Goal: Task Accomplishment & Management: Complete application form

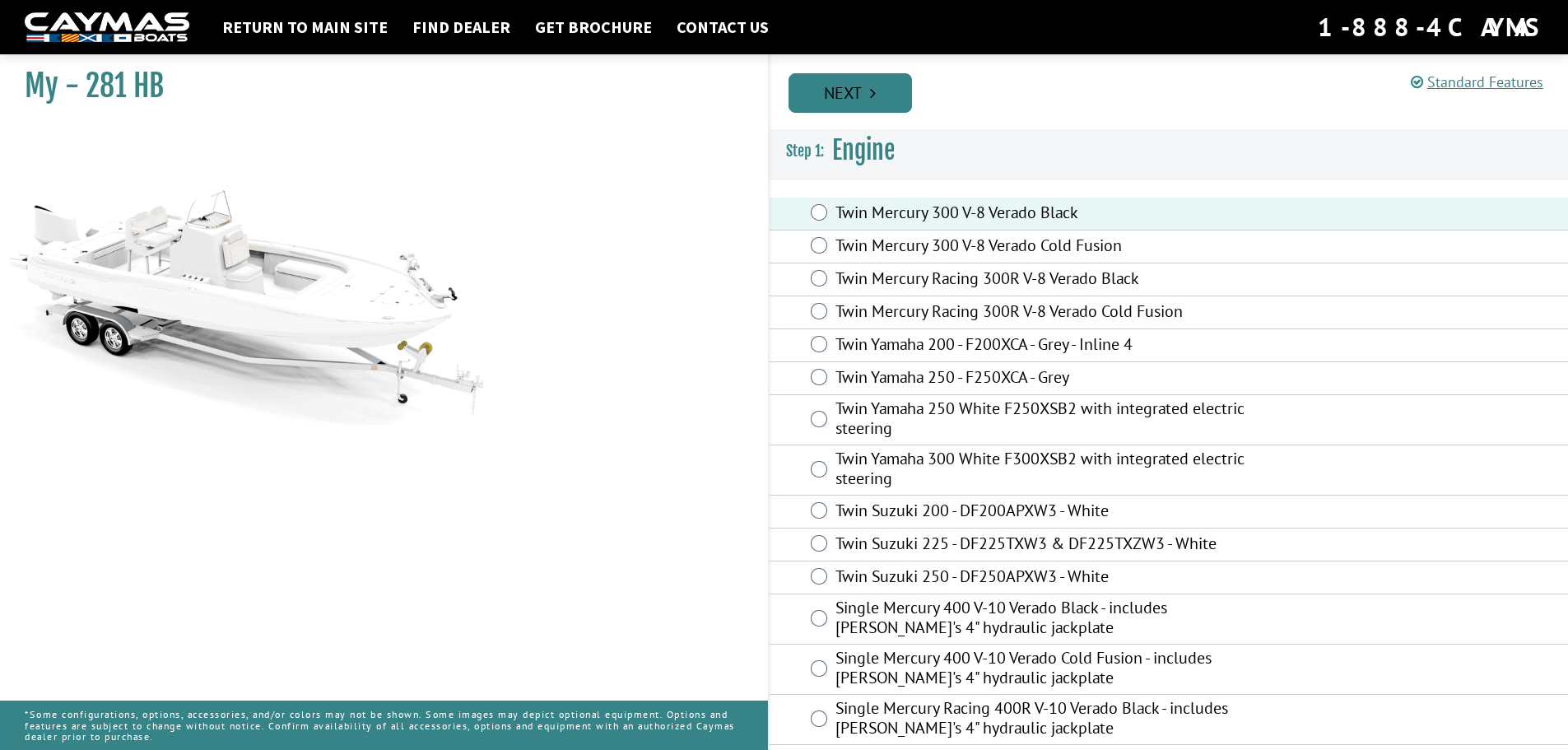
click at [821, 93] on link "Next" at bounding box center [850, 94] width 124 height 40
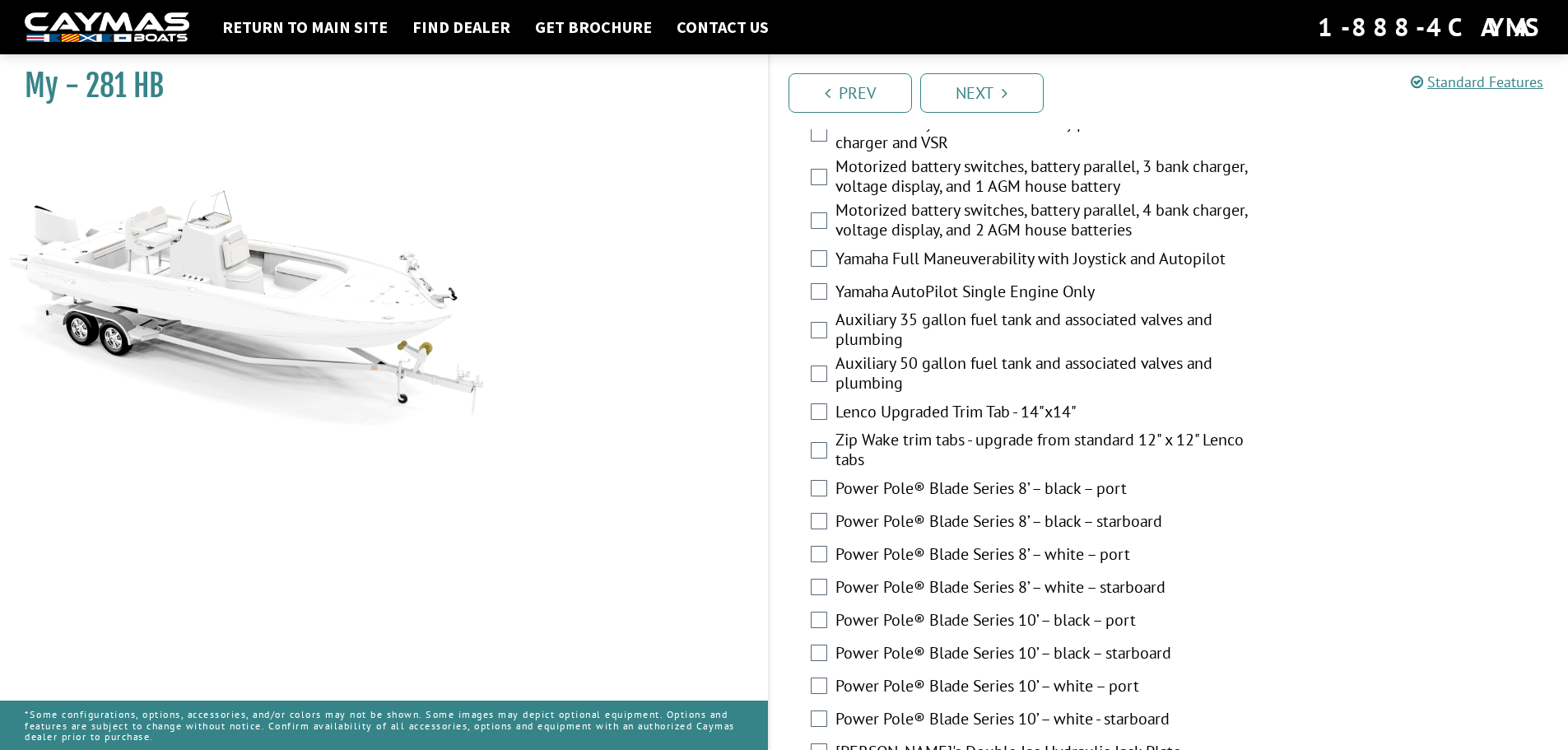
scroll to position [988, 0]
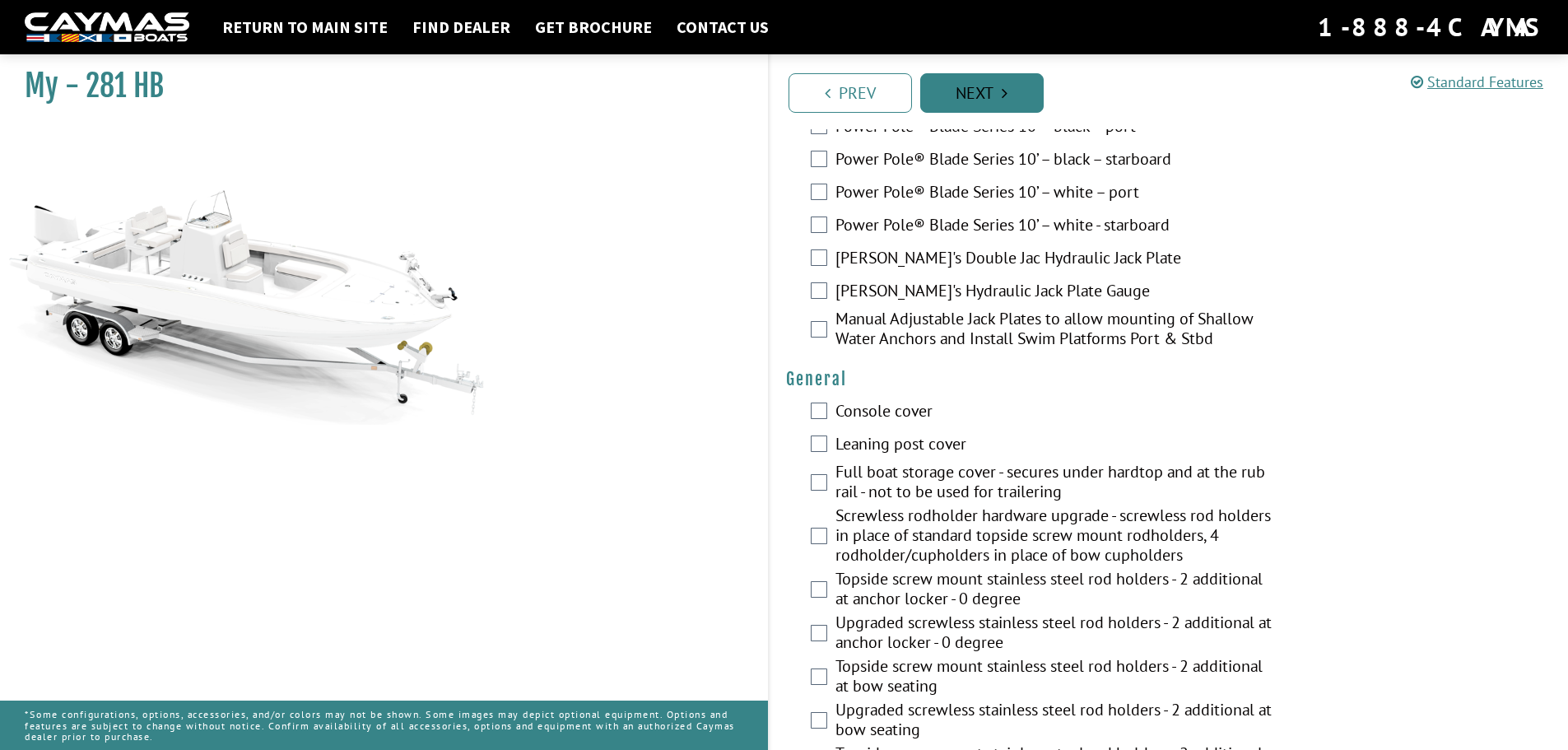
click at [997, 108] on link "Next" at bounding box center [982, 94] width 124 height 40
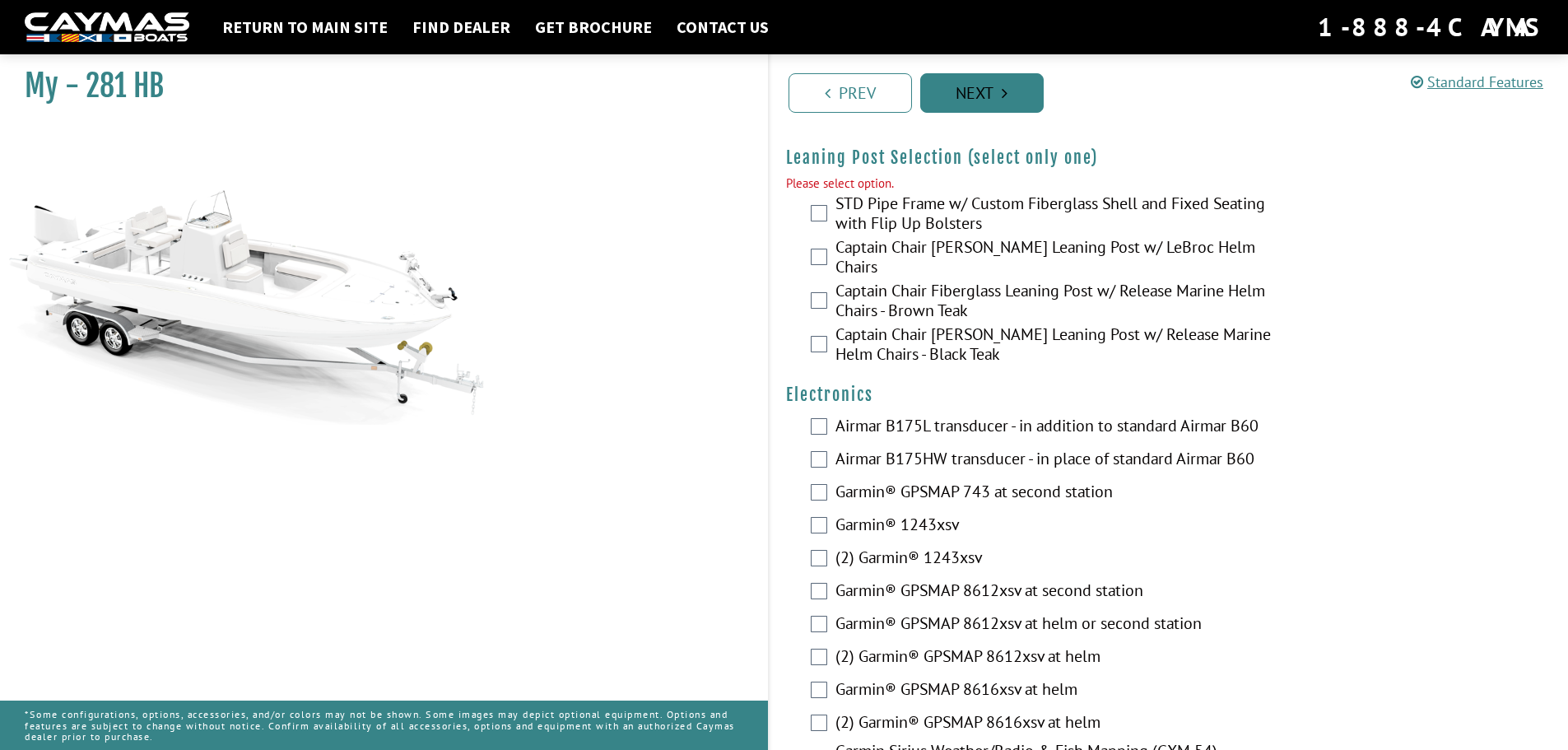
scroll to position [3932, 0]
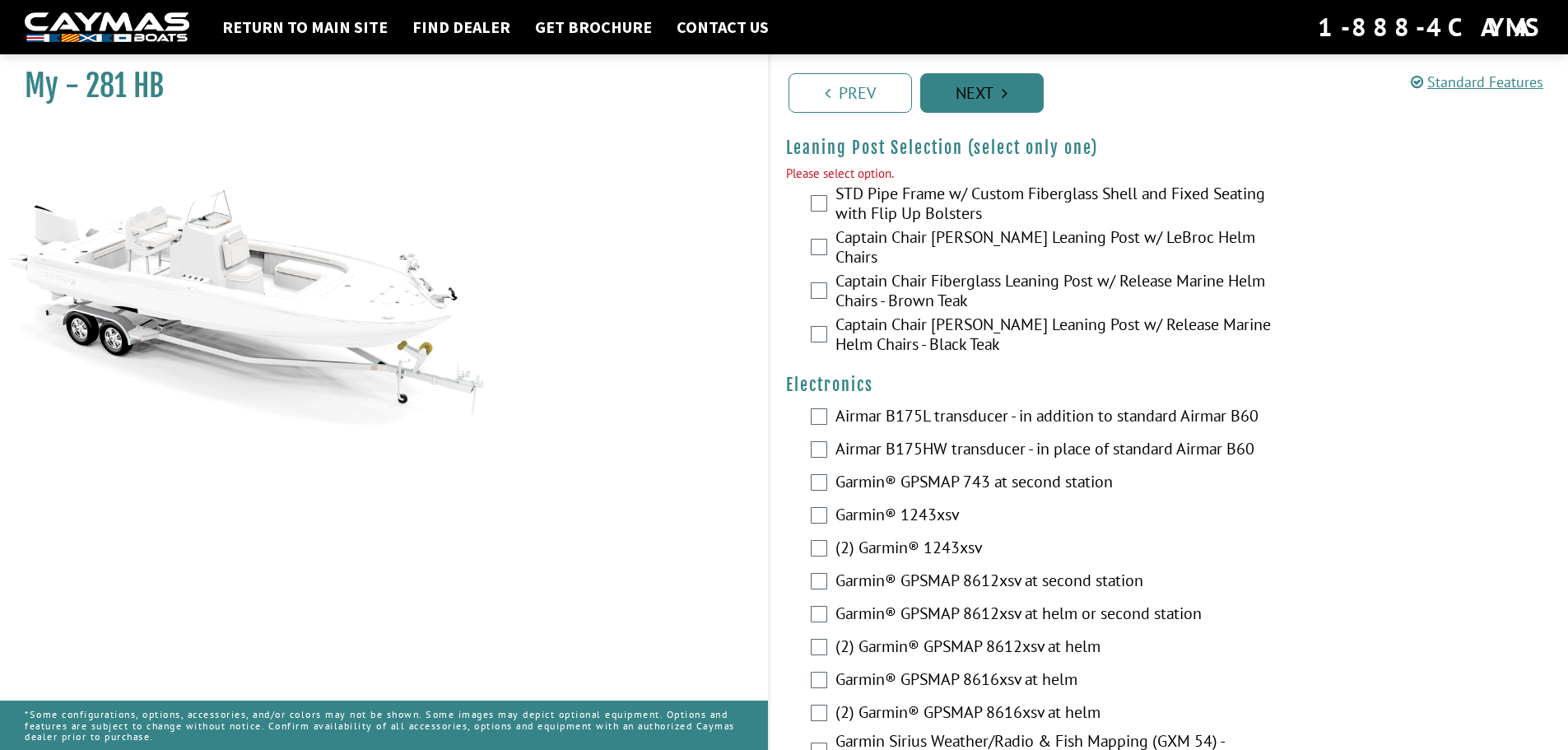
click at [997, 108] on link "Next" at bounding box center [982, 94] width 124 height 40
click at [818, 212] on div "STD Pipe Frame w/ Custom Fiberglass Shell and Fixed Seating with Flip Up Bolste…" at bounding box center [1169, 205] width 799 height 44
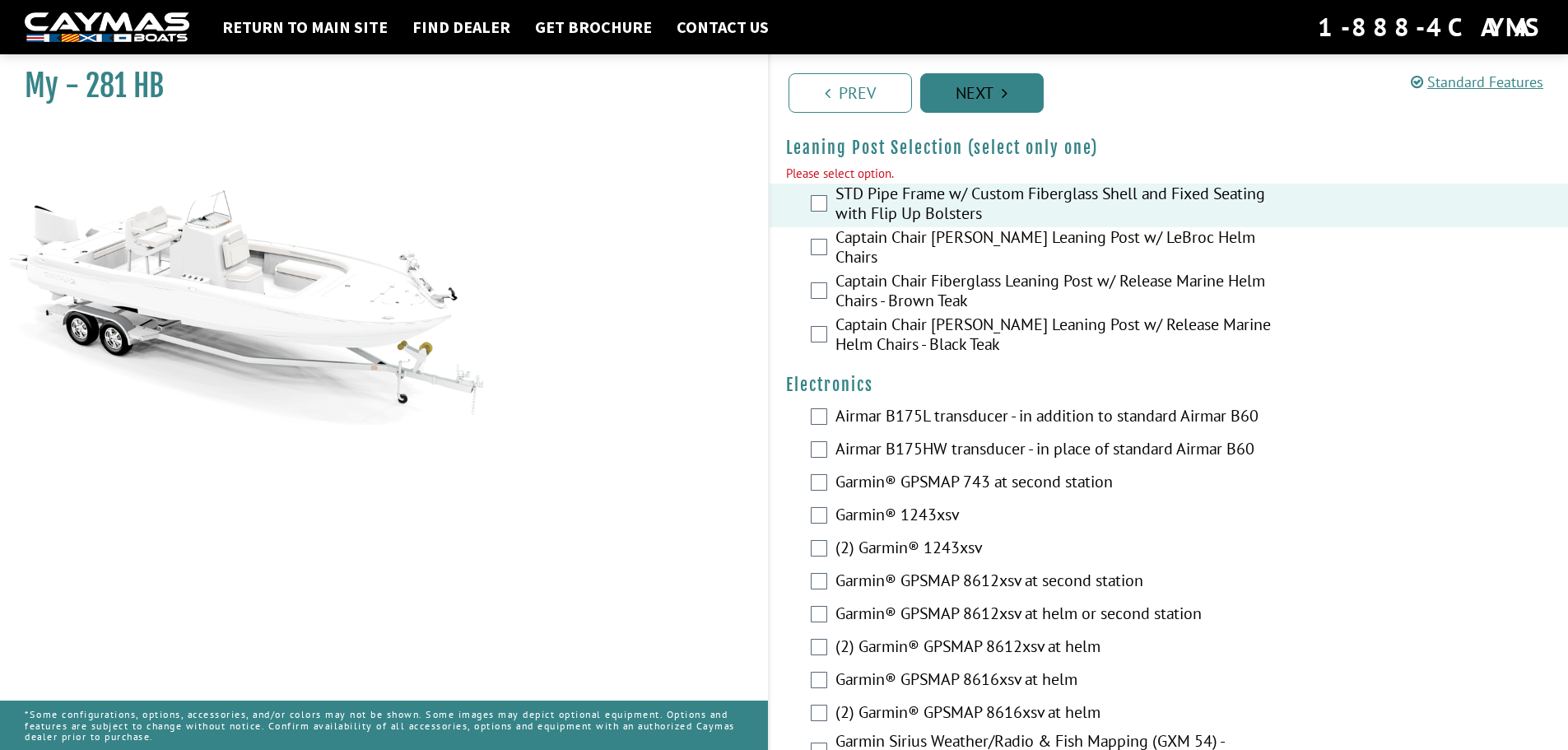
click at [978, 101] on link "Next" at bounding box center [982, 94] width 124 height 40
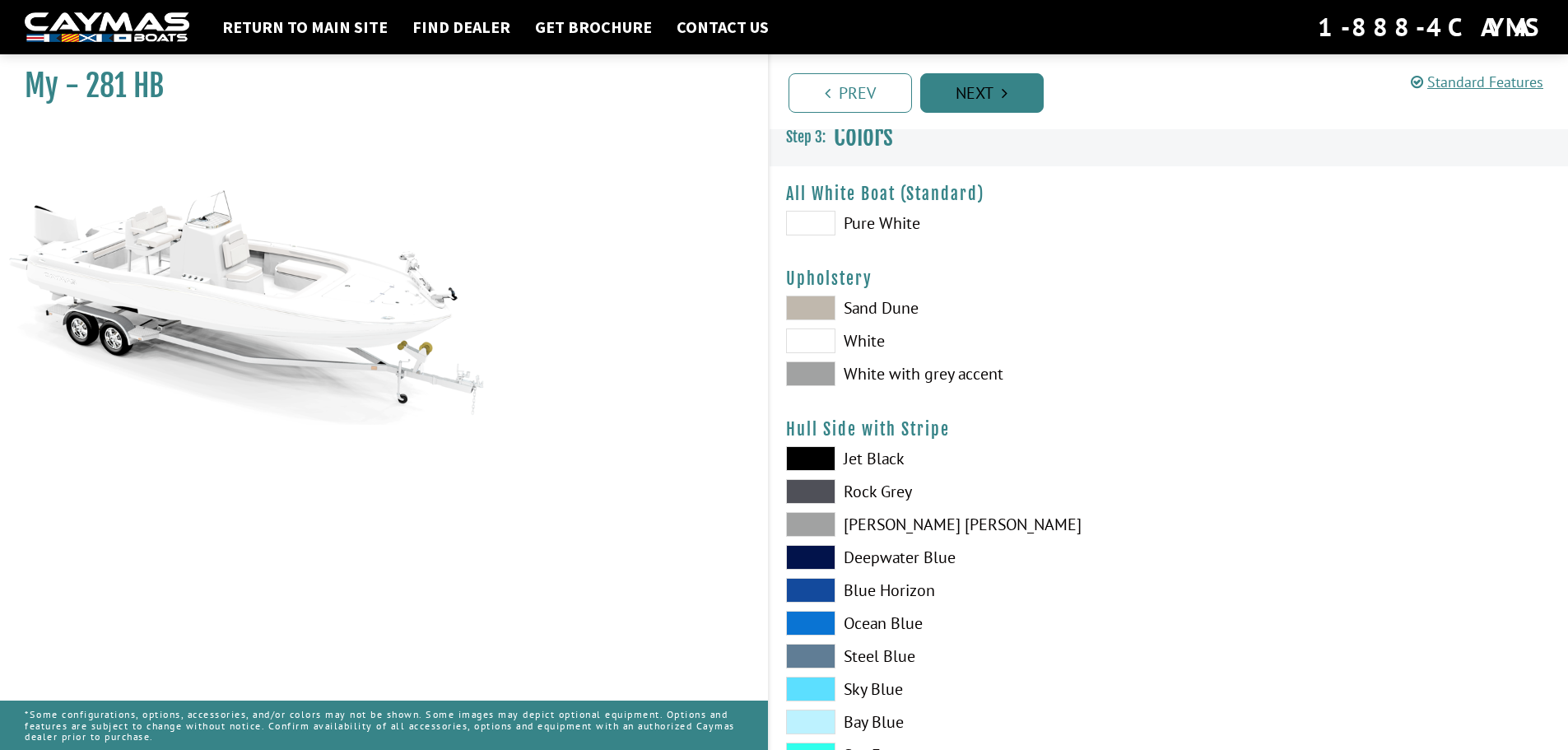
scroll to position [0, 0]
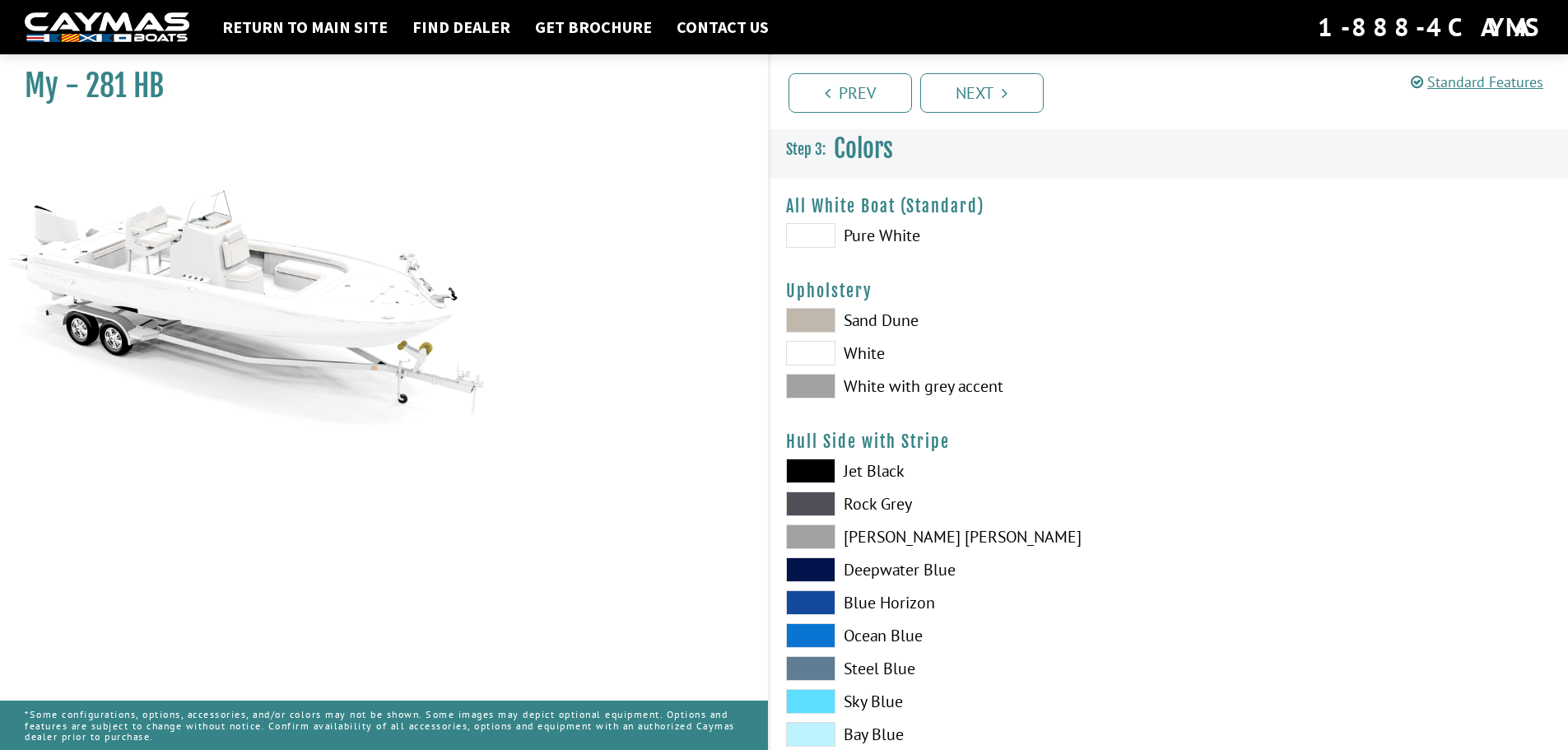
click at [809, 236] on span at bounding box center [811, 235] width 49 height 25
click at [972, 103] on link "Next" at bounding box center [982, 94] width 124 height 40
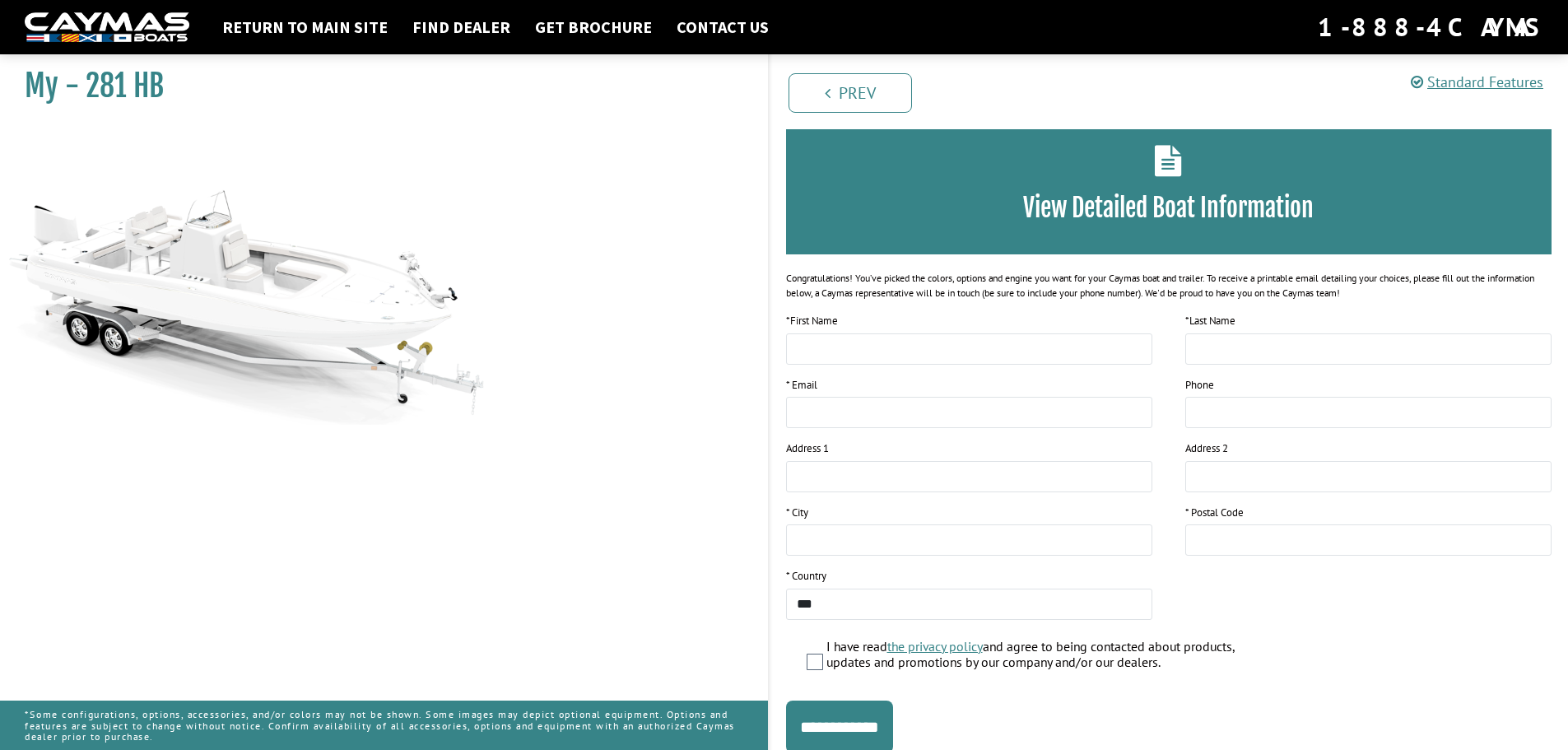
scroll to position [134, 0]
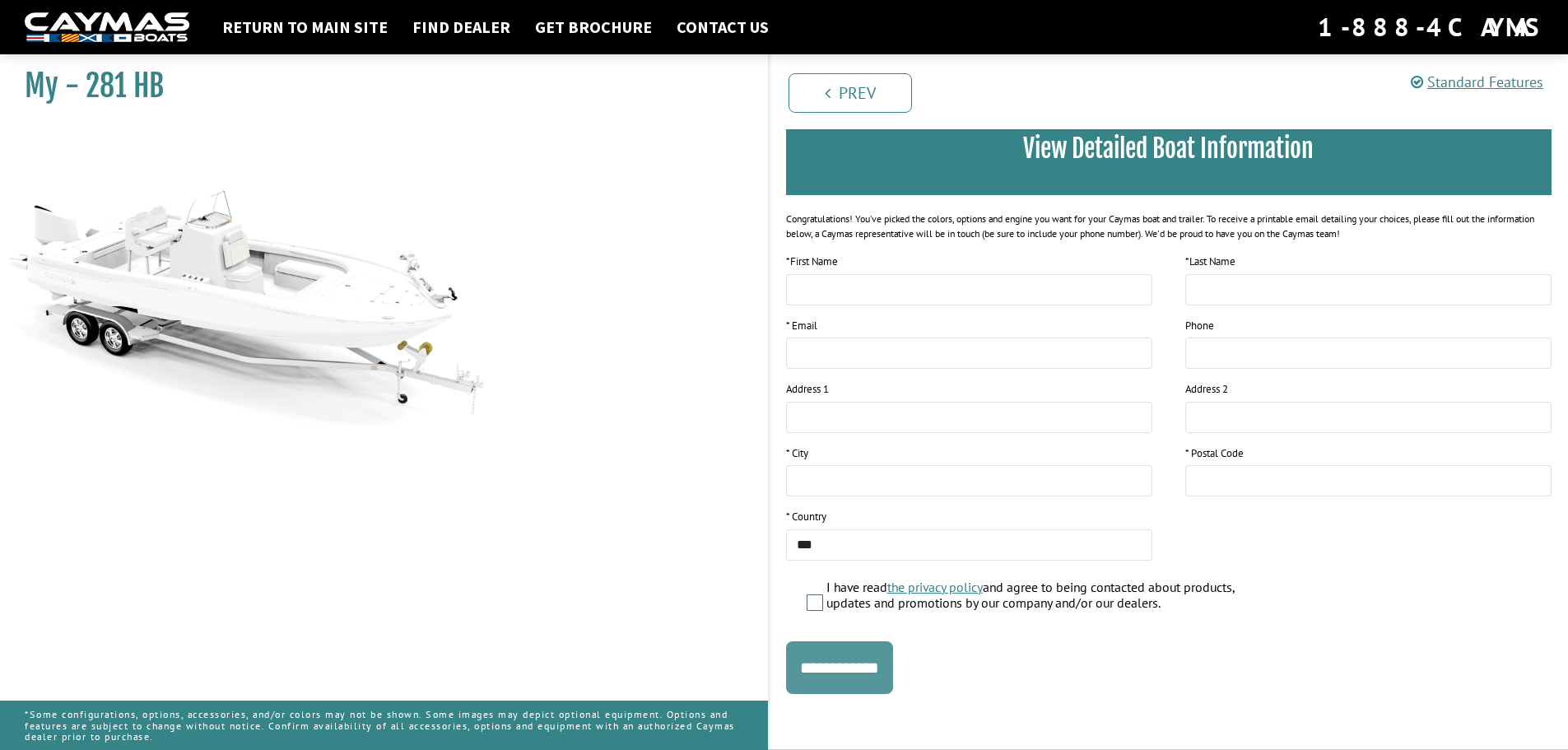
click at [871, 691] on input "**********" at bounding box center [840, 667] width 107 height 53
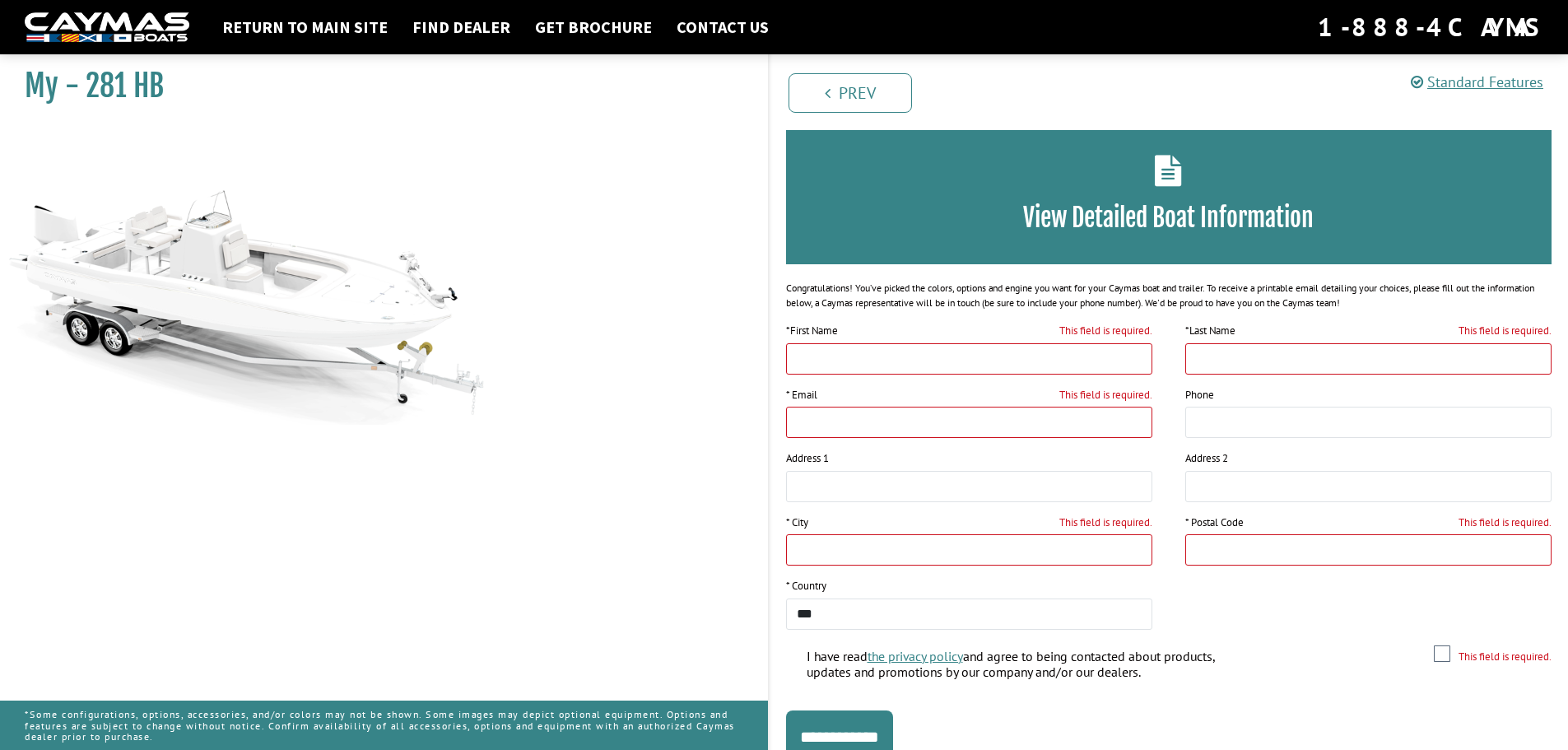
scroll to position [0, 0]
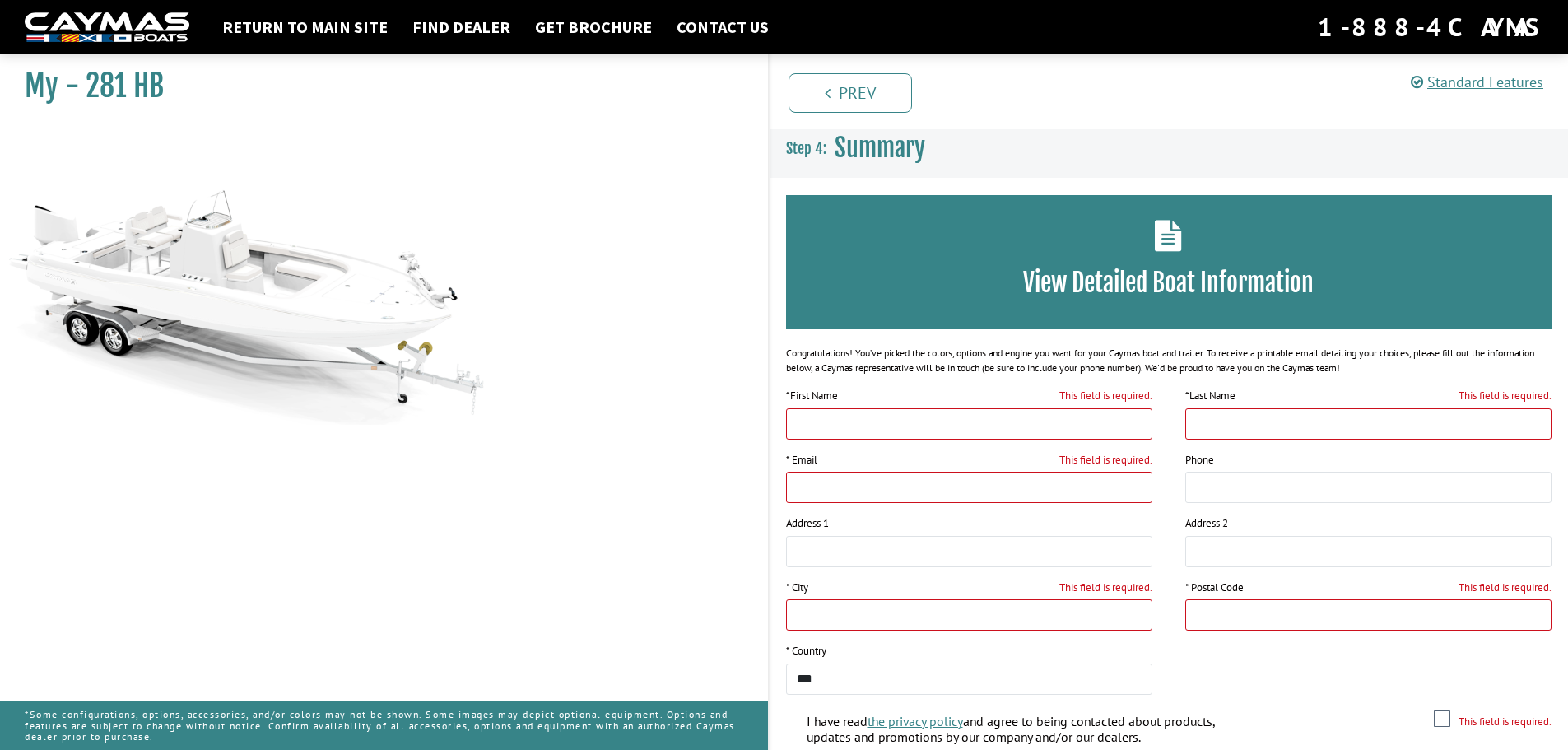
click at [135, 11] on nav "Return to main site Find Dealer Get Brochure Contact Us 1-888-4CAYMAS" at bounding box center [784, 27] width 1519 height 36
click at [273, 25] on link "Return to main site" at bounding box center [305, 27] width 182 height 22
